Goal: Task Accomplishment & Management: Use online tool/utility

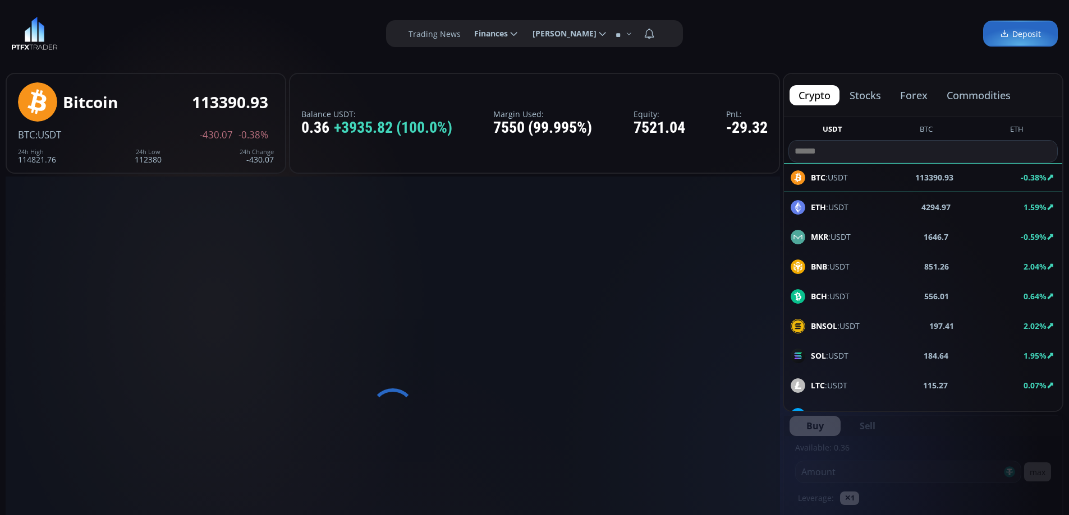
click at [1018, 36] on span "Deposit" at bounding box center [1020, 34] width 41 height 12
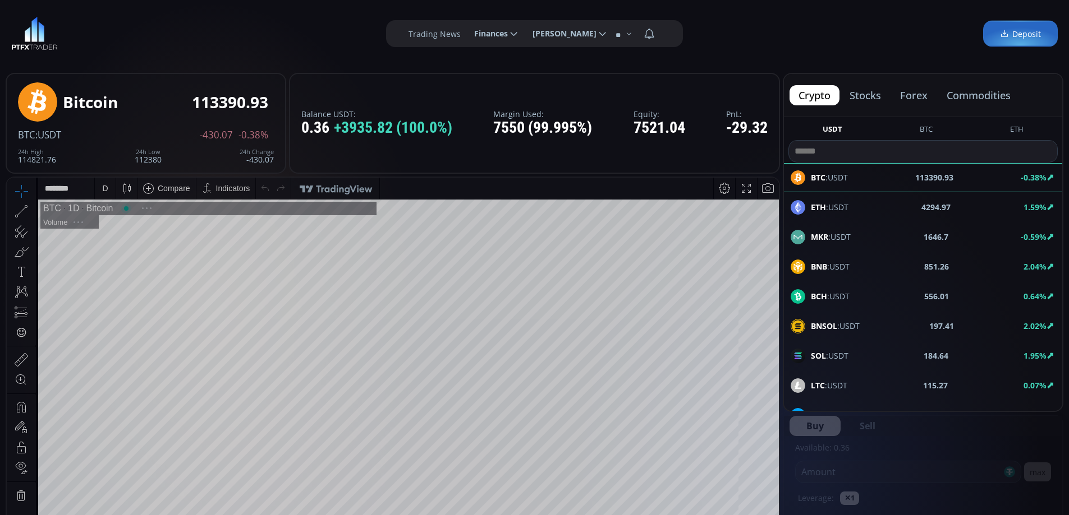
scroll to position [156, 0]
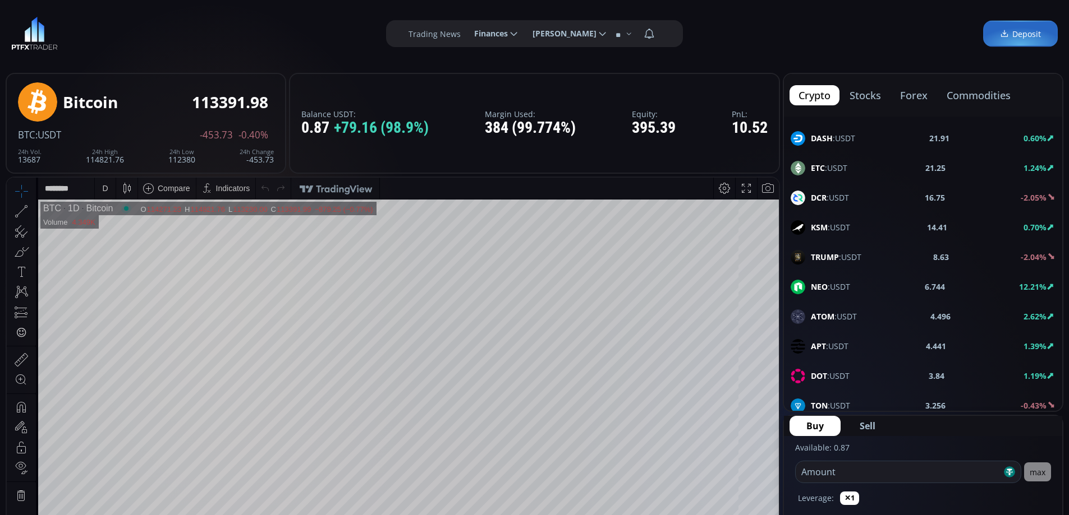
scroll to position [280, 0]
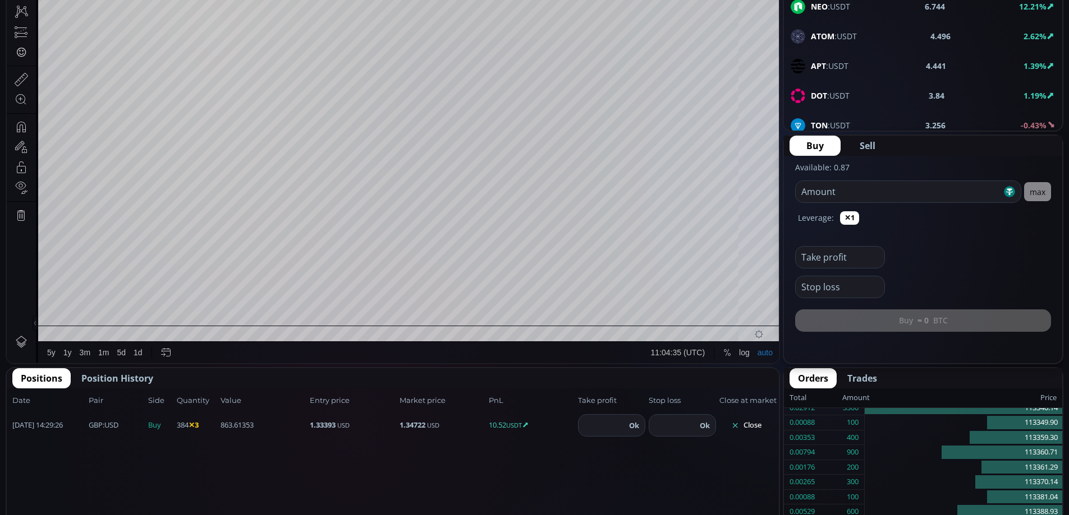
click at [742, 425] on button "Close" at bounding box center [746, 426] width 54 height 18
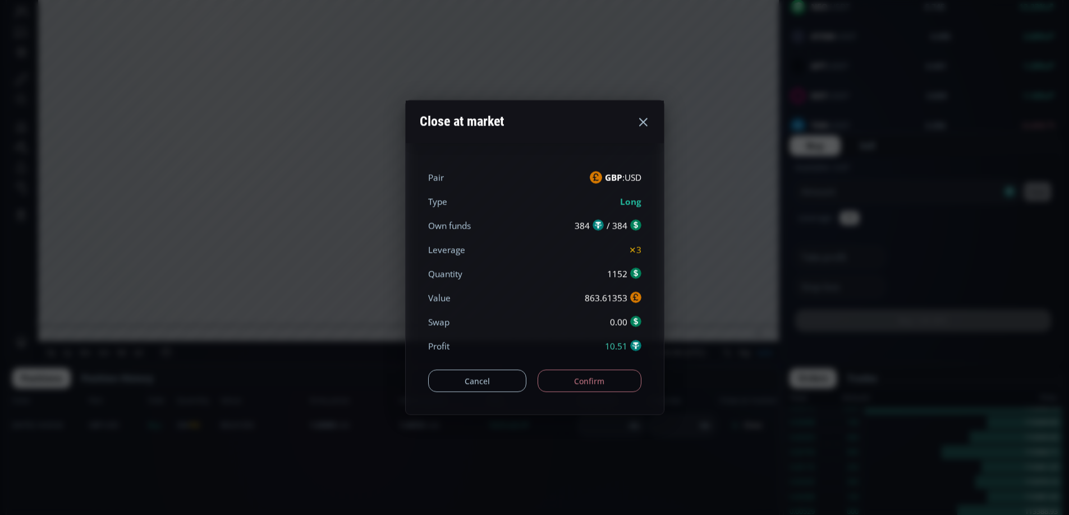
click at [596, 381] on button "Confirm" at bounding box center [589, 381] width 104 height 22
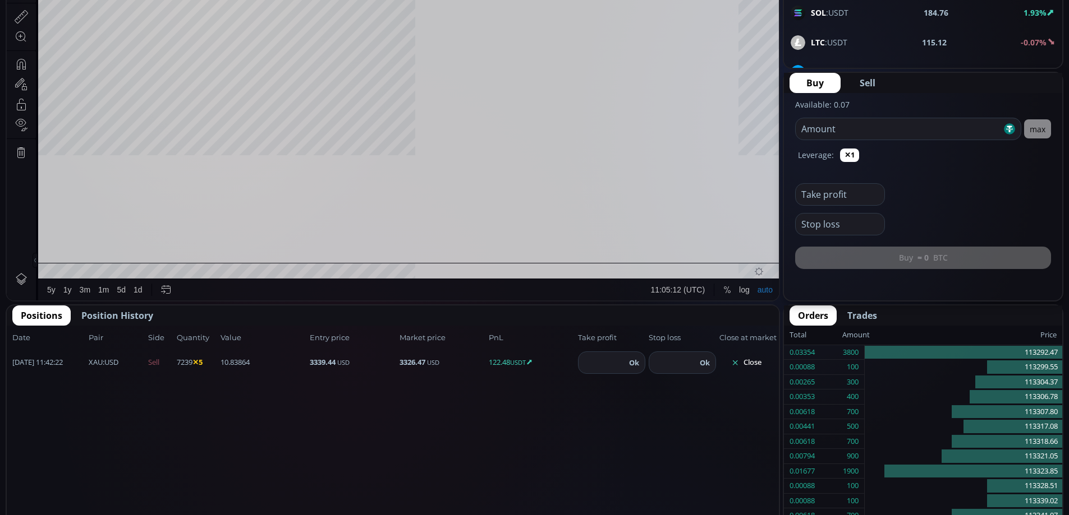
scroll to position [156, 0]
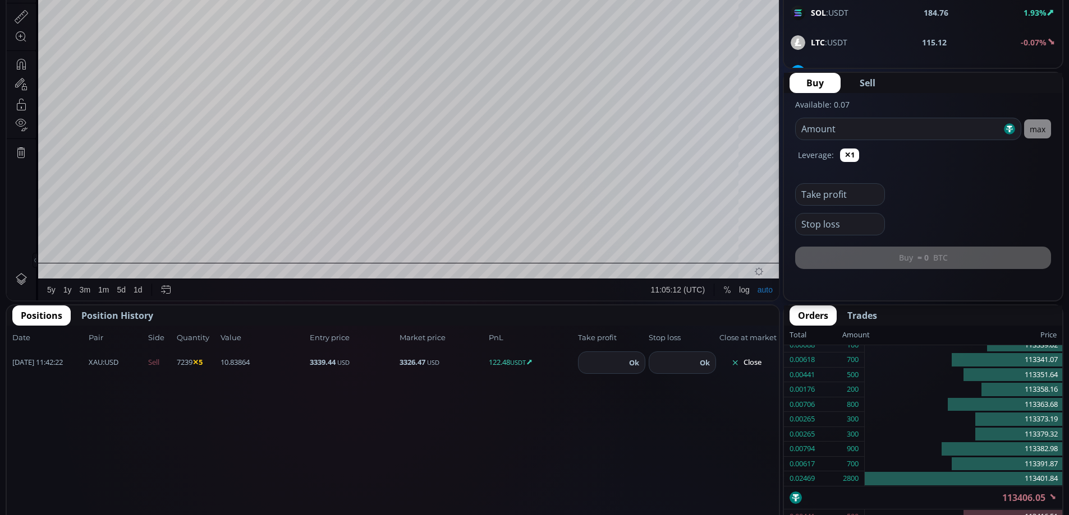
click at [757, 356] on button "Close" at bounding box center [746, 363] width 54 height 18
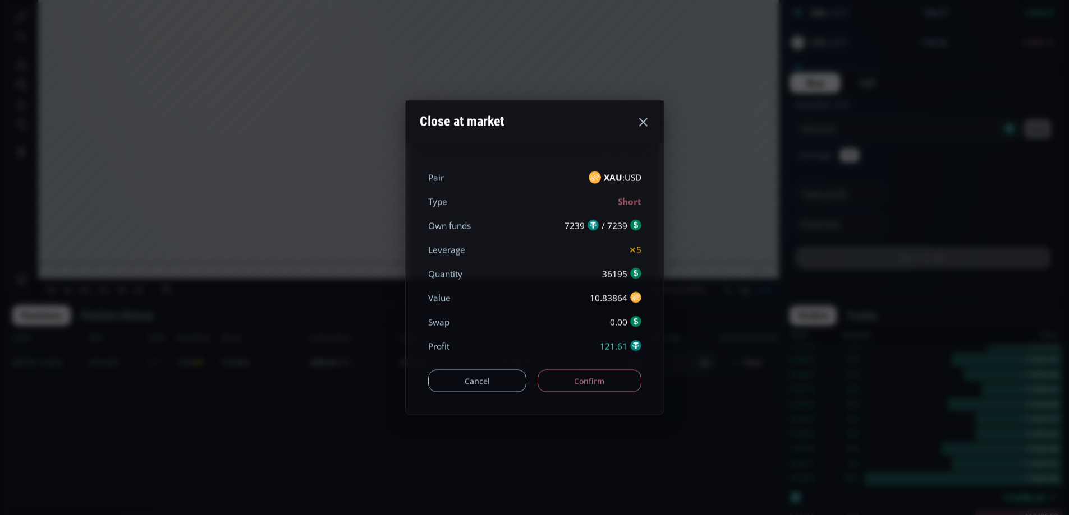
drag, startPoint x: 604, startPoint y: 379, endPoint x: 618, endPoint y: 380, distance: 14.6
click at [606, 379] on button "Confirm" at bounding box center [589, 381] width 104 height 22
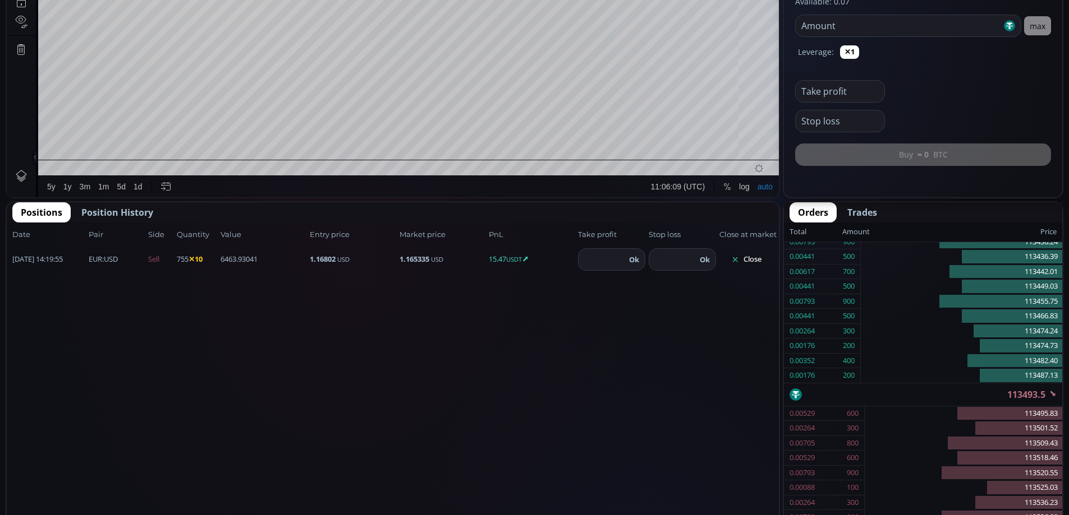
scroll to position [459, 0]
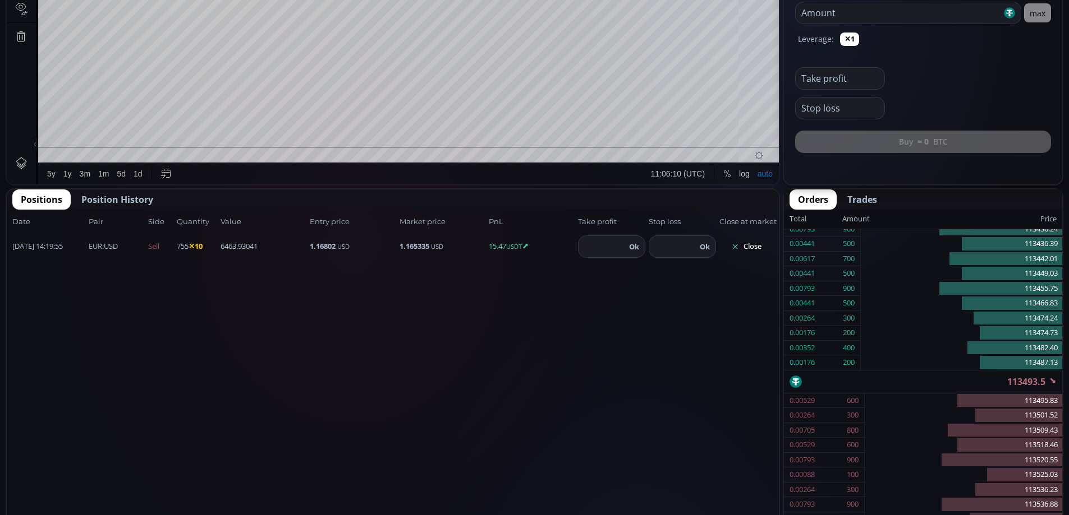
click at [745, 244] on button "Close" at bounding box center [746, 247] width 54 height 18
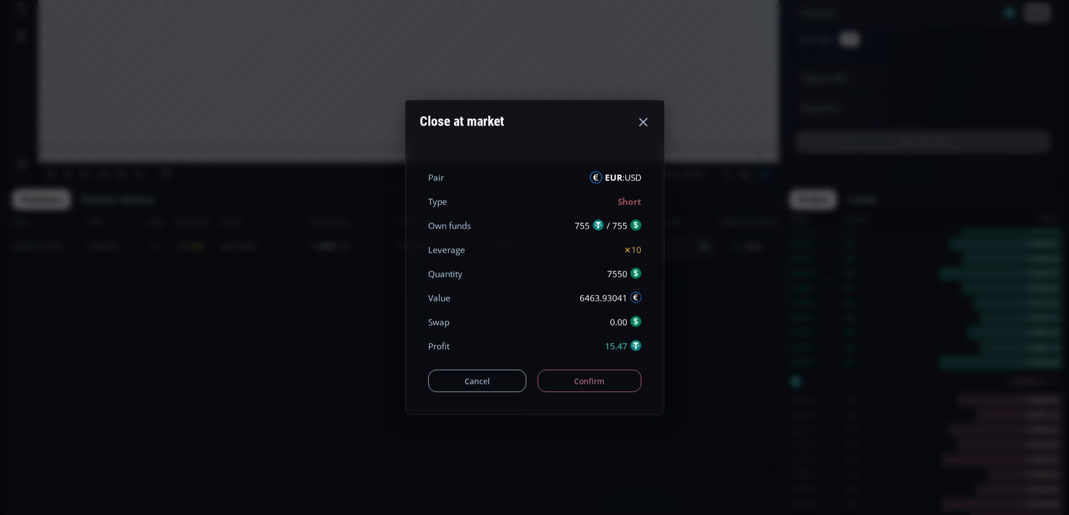
click at [572, 383] on button "Confirm" at bounding box center [589, 381] width 104 height 22
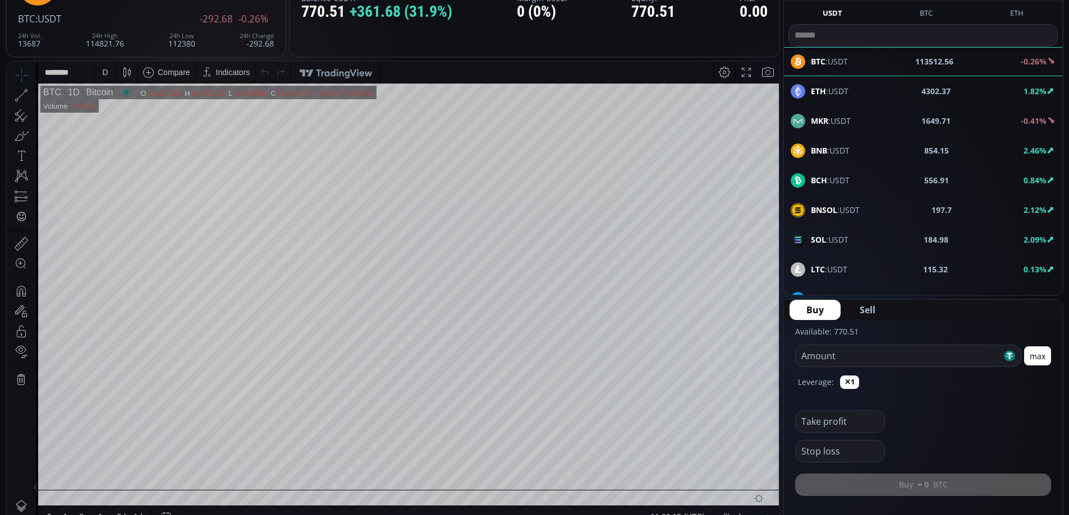
scroll to position [86, 0]
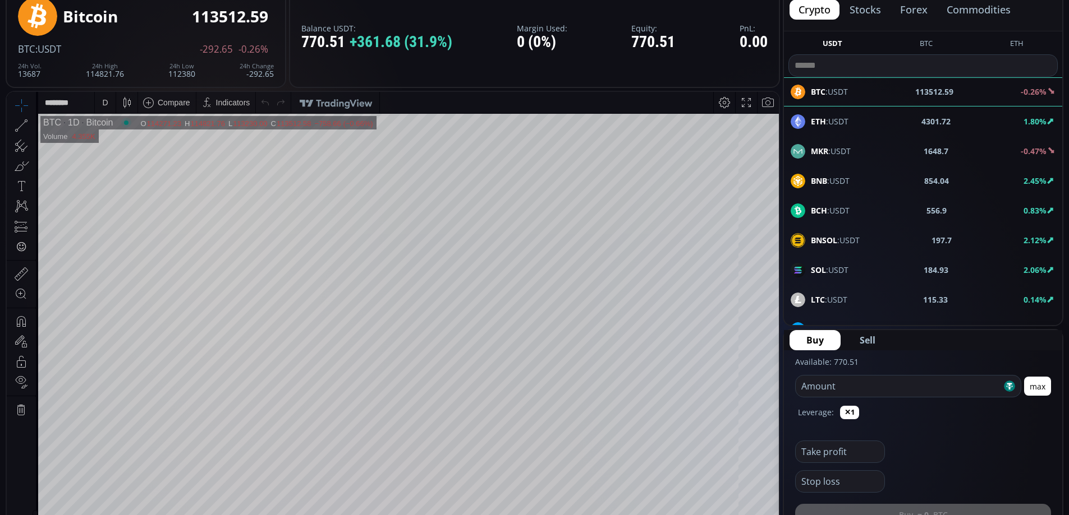
click at [914, 12] on button "forex" at bounding box center [913, 9] width 45 height 20
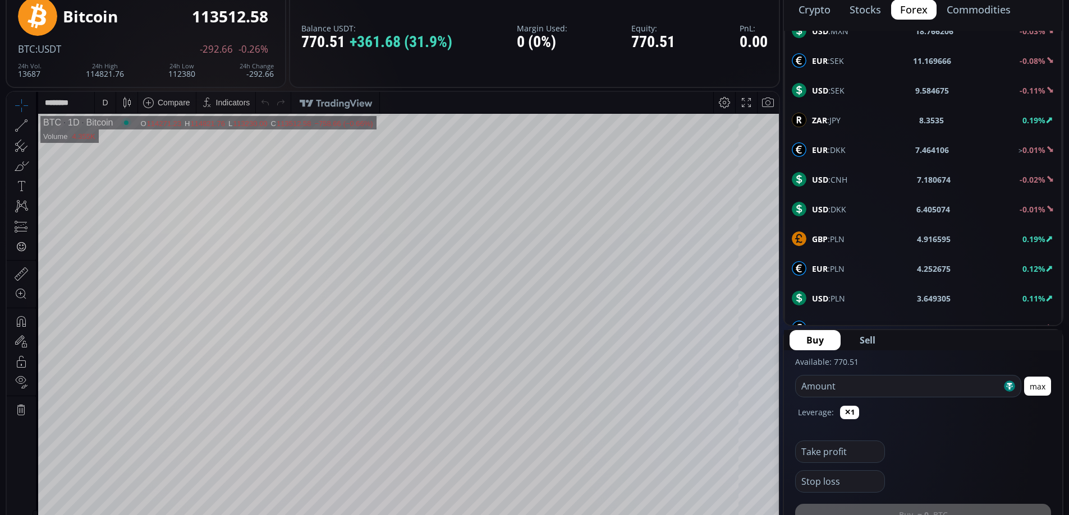
scroll to position [393, 0]
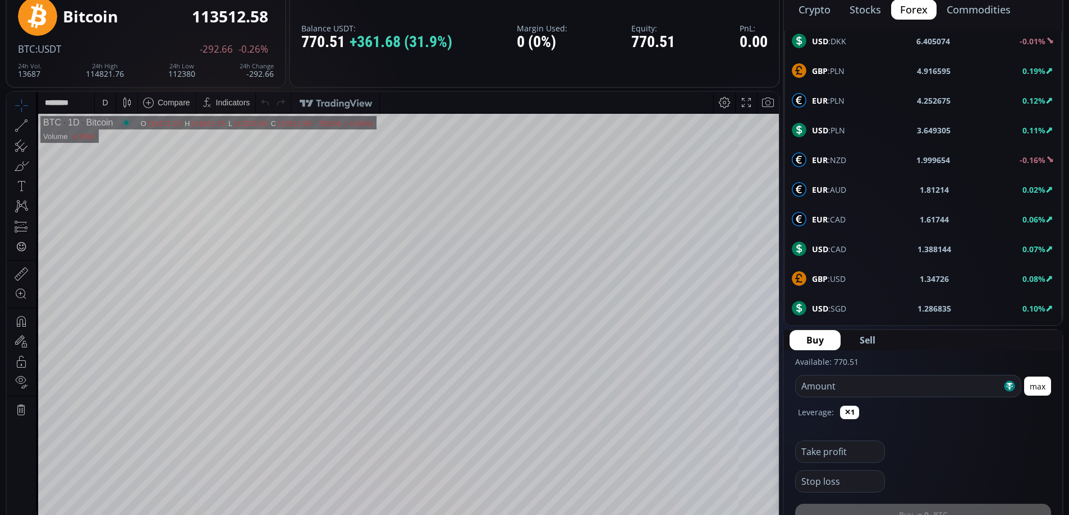
click at [842, 247] on span "USD :CAD" at bounding box center [829, 249] width 34 height 12
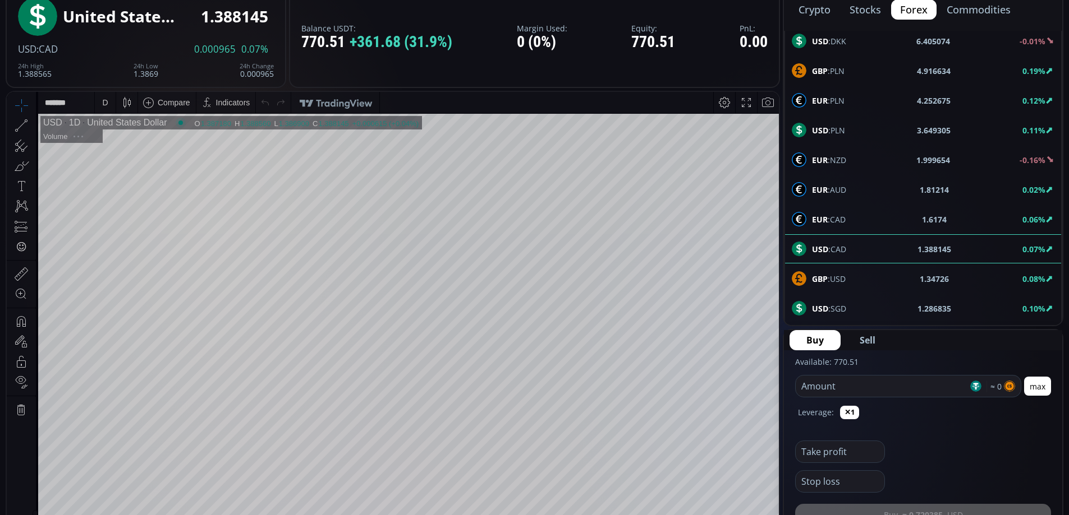
click at [844, 277] on span "GBP :USD" at bounding box center [829, 279] width 34 height 12
click at [108, 106] on div "D" at bounding box center [105, 102] width 10 height 21
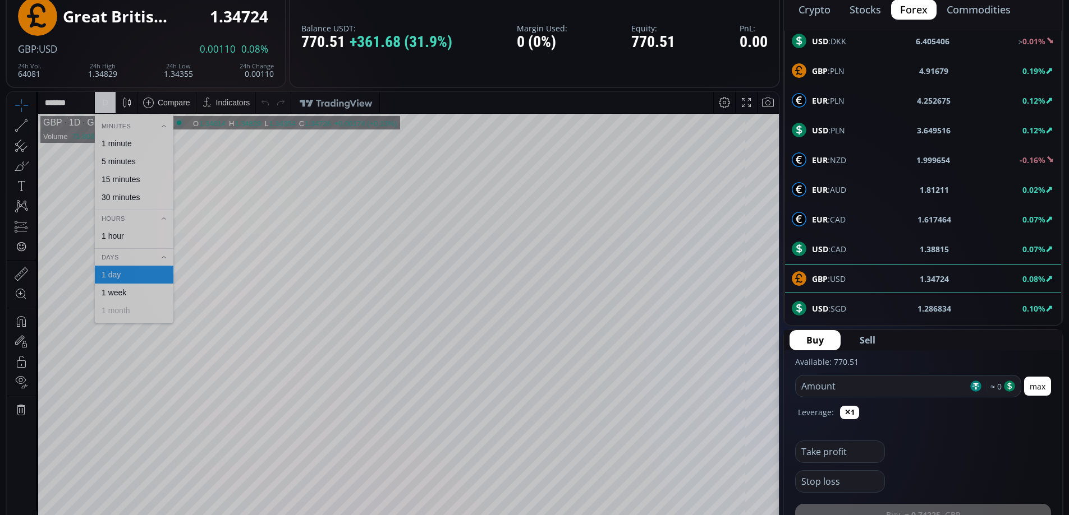
click at [113, 238] on div "1 hour" at bounding box center [113, 236] width 22 height 9
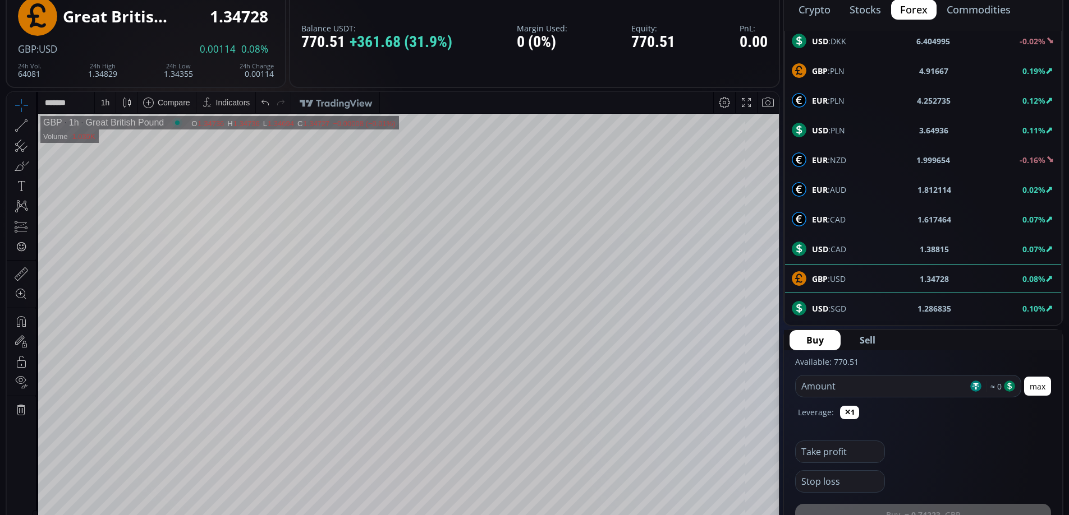
click at [846, 385] on input "number" at bounding box center [881, 386] width 172 height 21
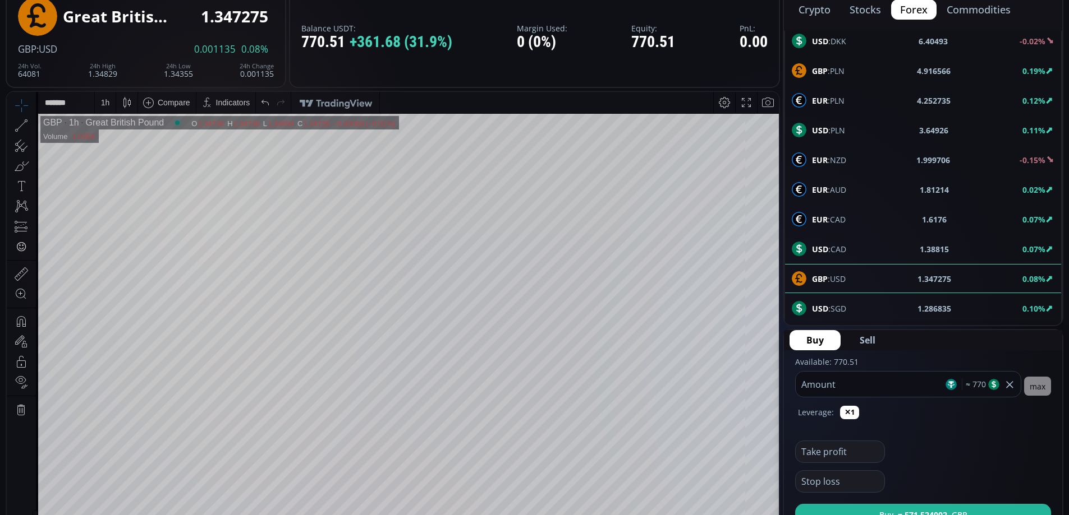
scroll to position [142, 0]
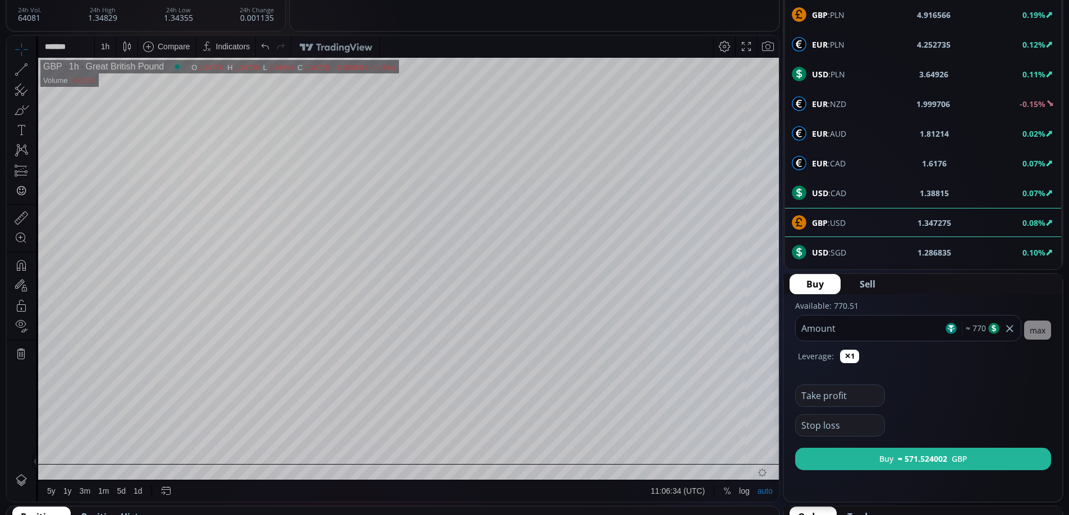
type input "***"
click at [867, 278] on span "Sell" at bounding box center [867, 284] width 16 height 13
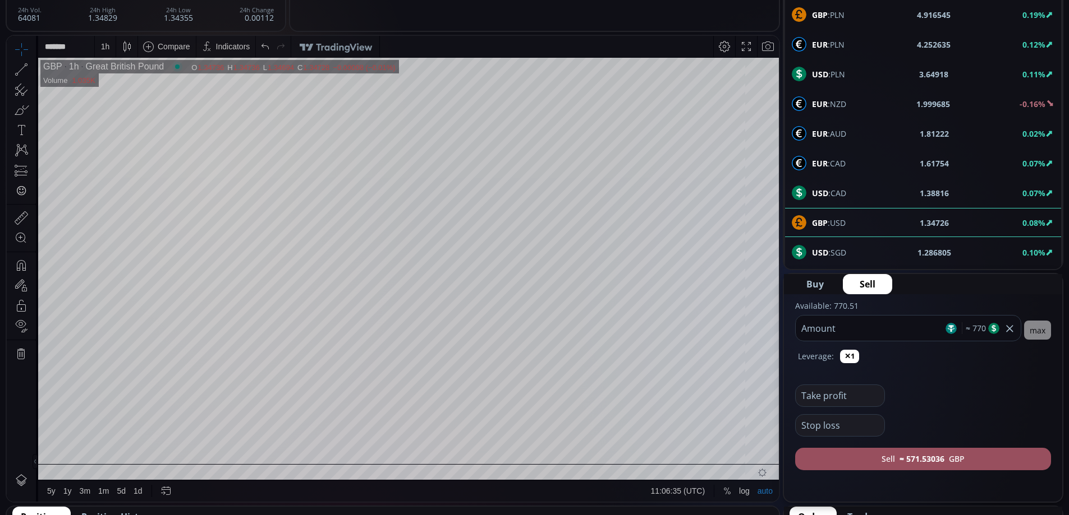
click at [938, 458] on b "≈ 571.53036" at bounding box center [921, 459] width 45 height 12
